Goal: Task Accomplishment & Management: Use online tool/utility

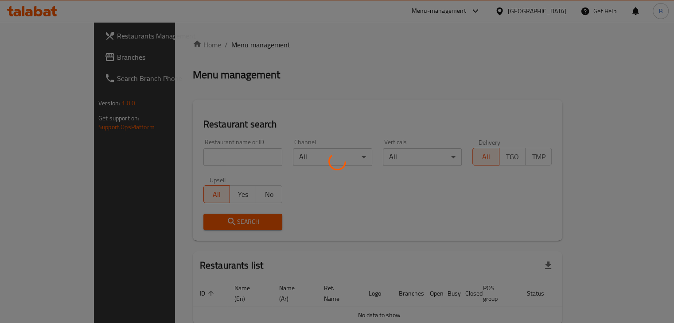
click at [218, 160] on div at bounding box center [337, 161] width 674 height 323
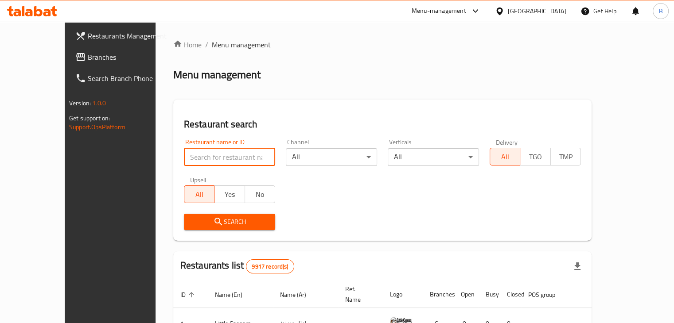
click at [225, 158] on input "search" at bounding box center [229, 157] width 91 height 18
type input "next level"
click button "Search" at bounding box center [229, 222] width 91 height 16
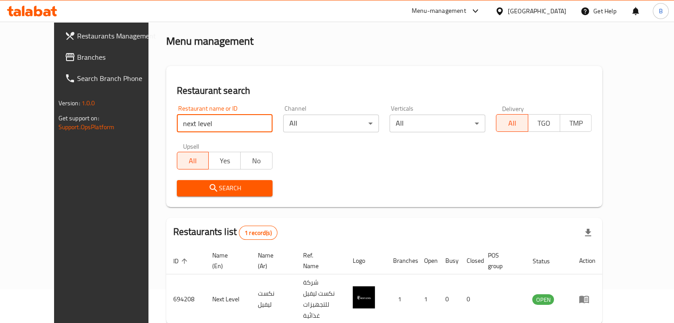
scroll to position [64, 0]
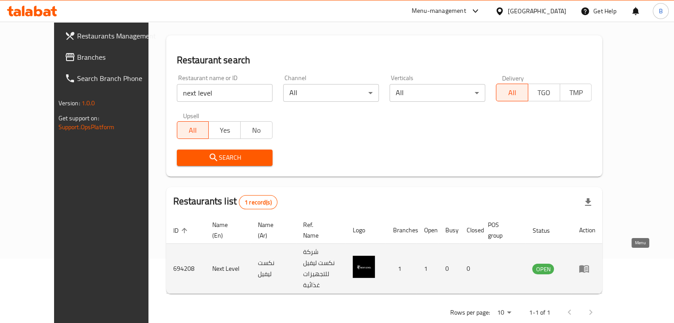
click at [589, 266] on icon "enhanced table" at bounding box center [584, 270] width 10 height 8
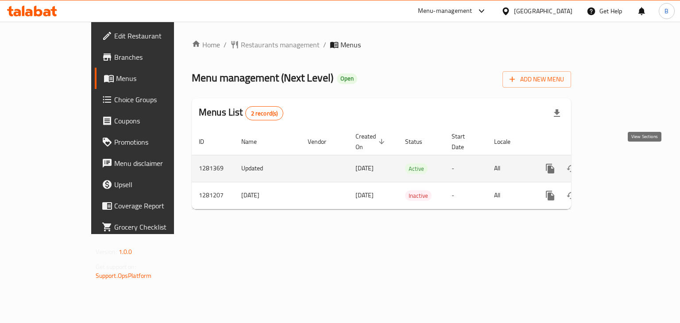
click at [625, 158] on link "enhanced table" at bounding box center [614, 168] width 21 height 21
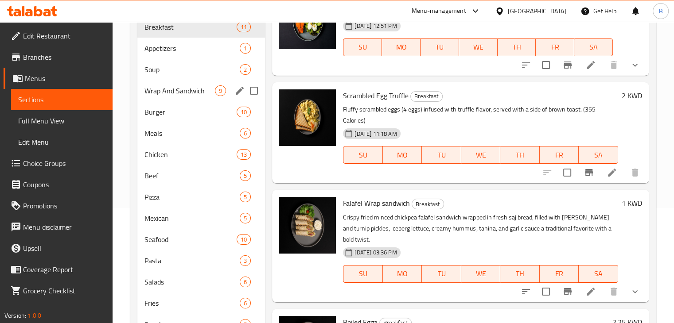
scroll to position [44, 0]
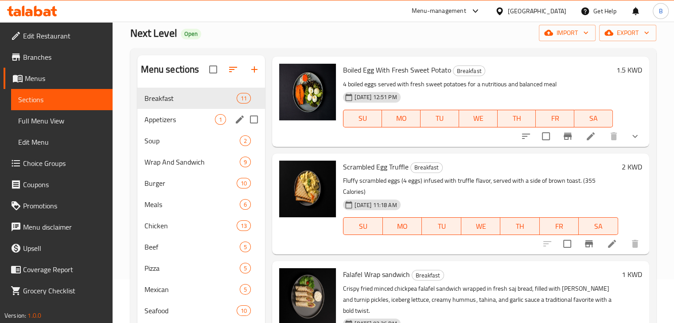
click at [141, 123] on div "Appetizers 1" at bounding box center [201, 119] width 128 height 21
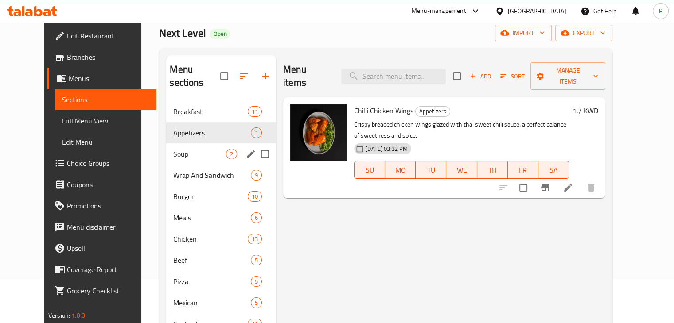
click at [166, 147] on div "Soup 2" at bounding box center [221, 154] width 110 height 21
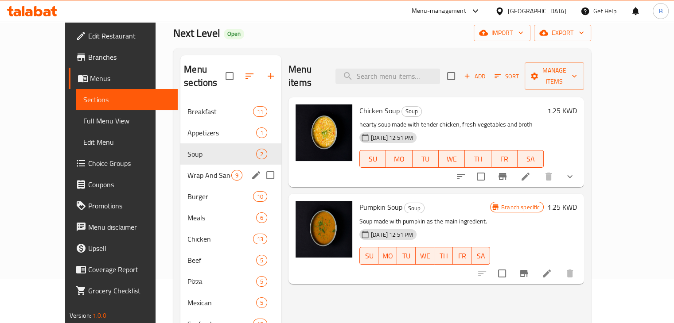
click at [180, 169] on div "Wrap And Sandwich 9" at bounding box center [230, 175] width 101 height 21
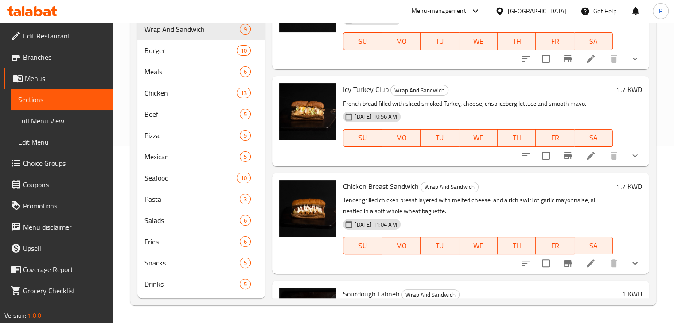
scroll to position [329, 0]
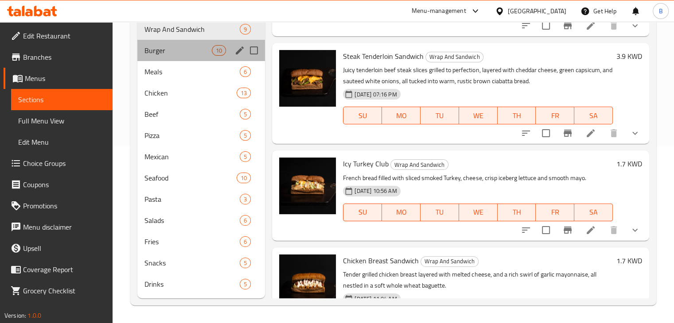
click at [177, 56] on div "Burger 10" at bounding box center [201, 50] width 128 height 21
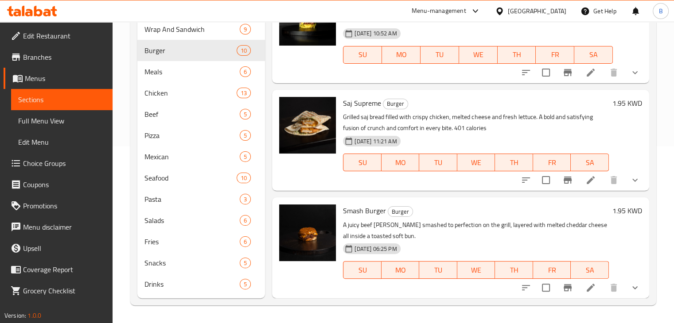
scroll to position [691, 0]
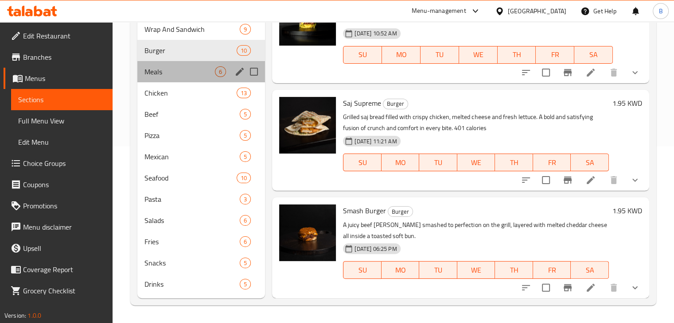
click at [167, 80] on div "Meals 6" at bounding box center [201, 71] width 128 height 21
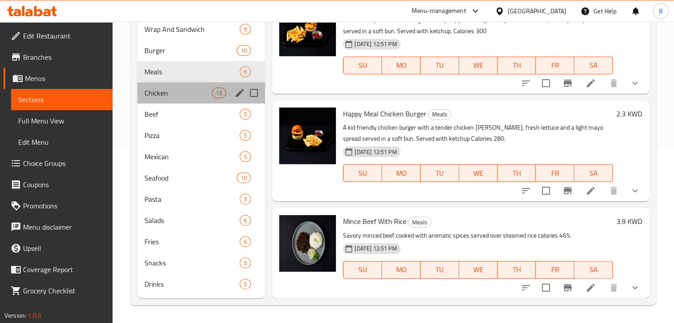
click at [170, 85] on div "Chicken 13" at bounding box center [201, 92] width 128 height 21
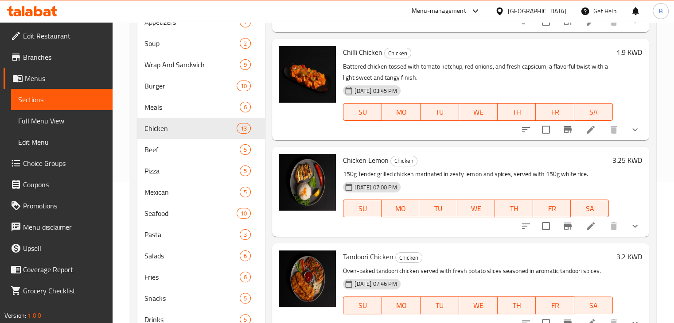
scroll to position [177, 0]
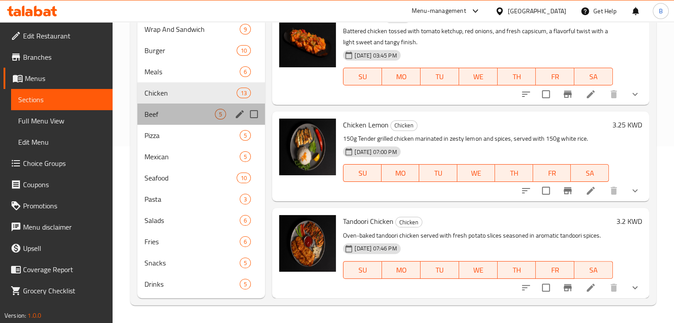
click at [164, 120] on div "Beef 5" at bounding box center [201, 114] width 128 height 21
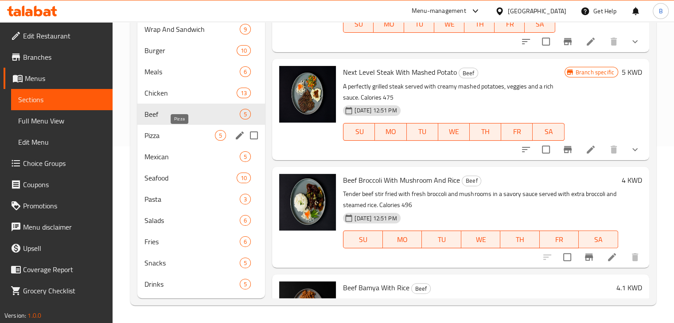
click at [166, 140] on span "Pizza" at bounding box center [179, 135] width 71 height 11
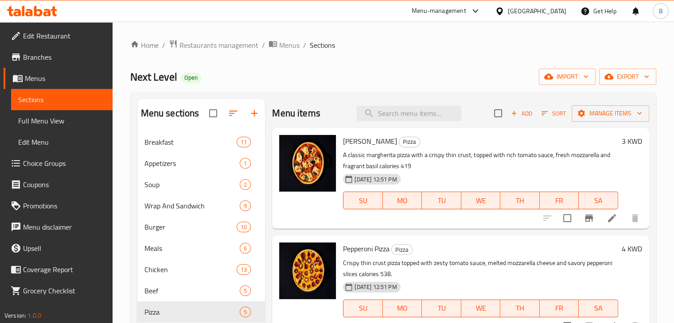
click at [466, 8] on div "Menu-management" at bounding box center [438, 11] width 54 height 11
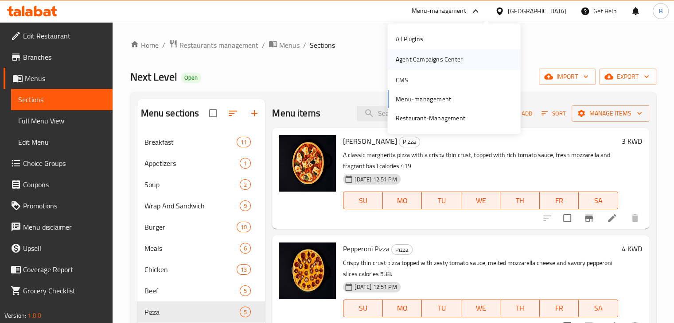
click at [445, 58] on div "Agent Campaigns Center" at bounding box center [429, 59] width 67 height 10
